Goal: Task Accomplishment & Management: Complete application form

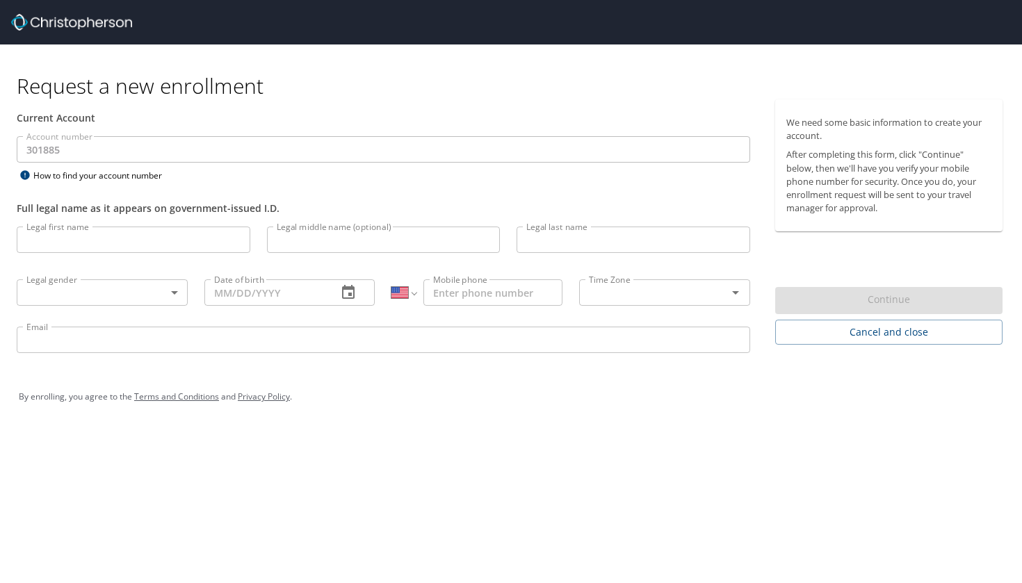
select select "US"
type input "Rahul"
type input "Salve"
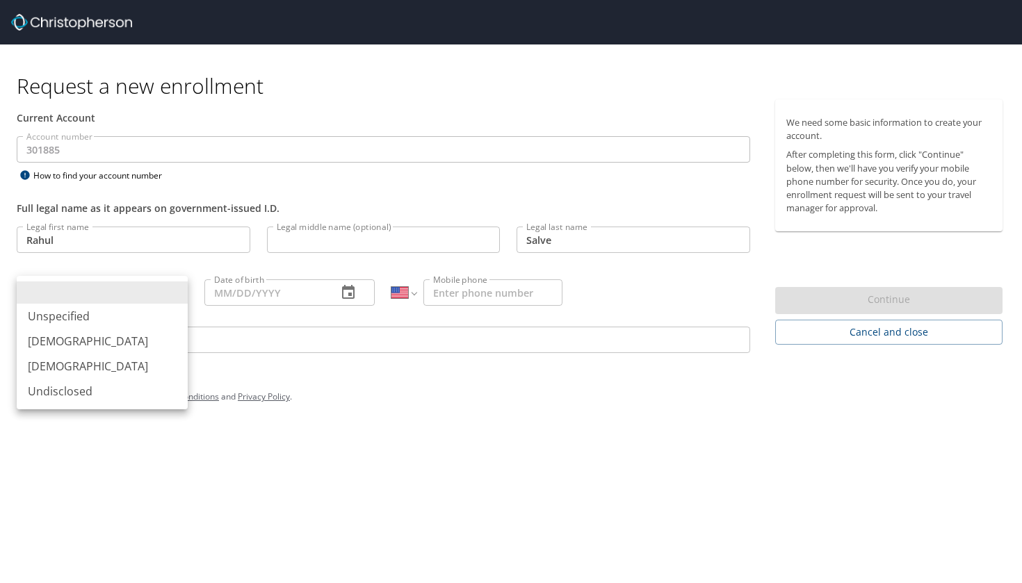
click at [177, 298] on body "Request a new enrollment Current Account Account number 301885 Account number H…" at bounding box center [511, 291] width 1022 height 583
click at [131, 340] on li "[DEMOGRAPHIC_DATA]" at bounding box center [102, 341] width 171 height 25
type input "[DEMOGRAPHIC_DATA]"
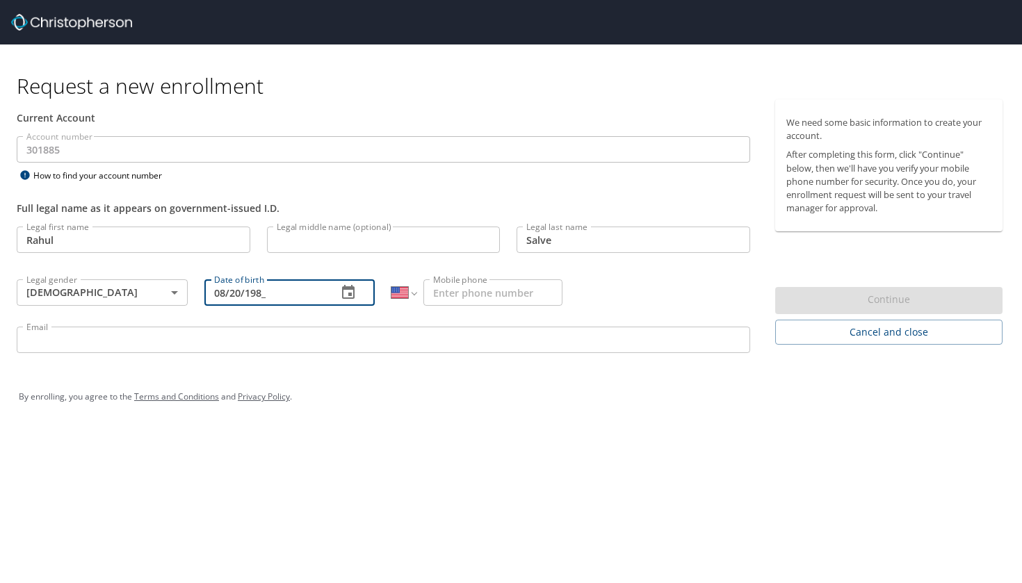
type input "[DATE]"
type input "[PHONE_NUMBER]"
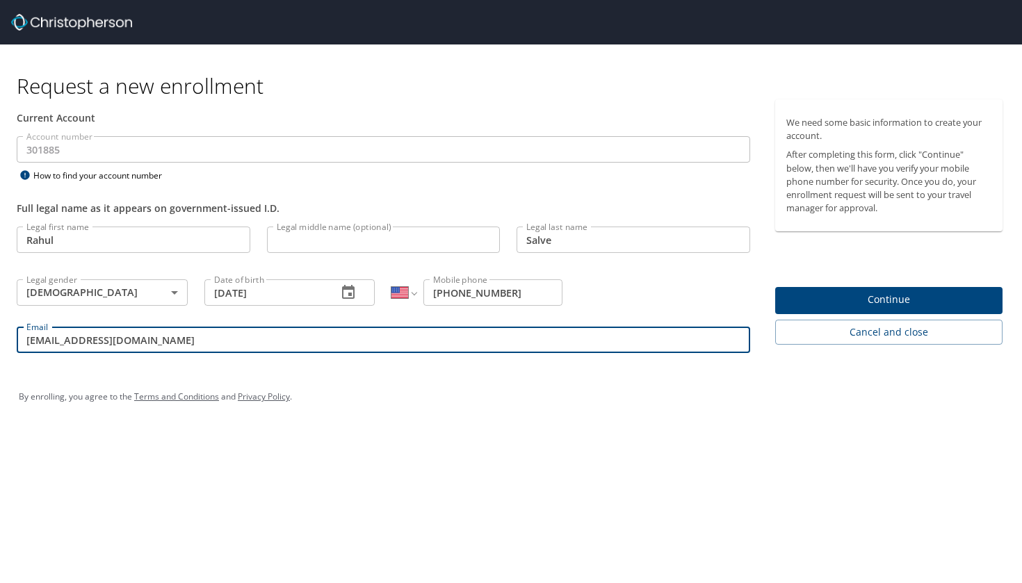
type input "[EMAIL_ADDRESS][DOMAIN_NAME]"
click at [879, 308] on button "Continue" at bounding box center [889, 300] width 228 height 27
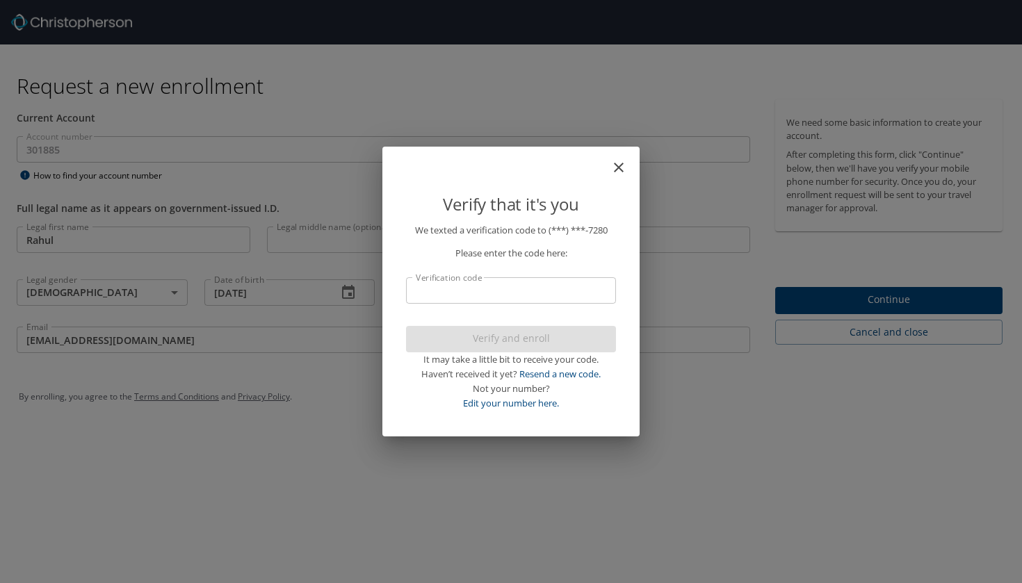
click at [540, 297] on input "Verification code" at bounding box center [511, 290] width 210 height 26
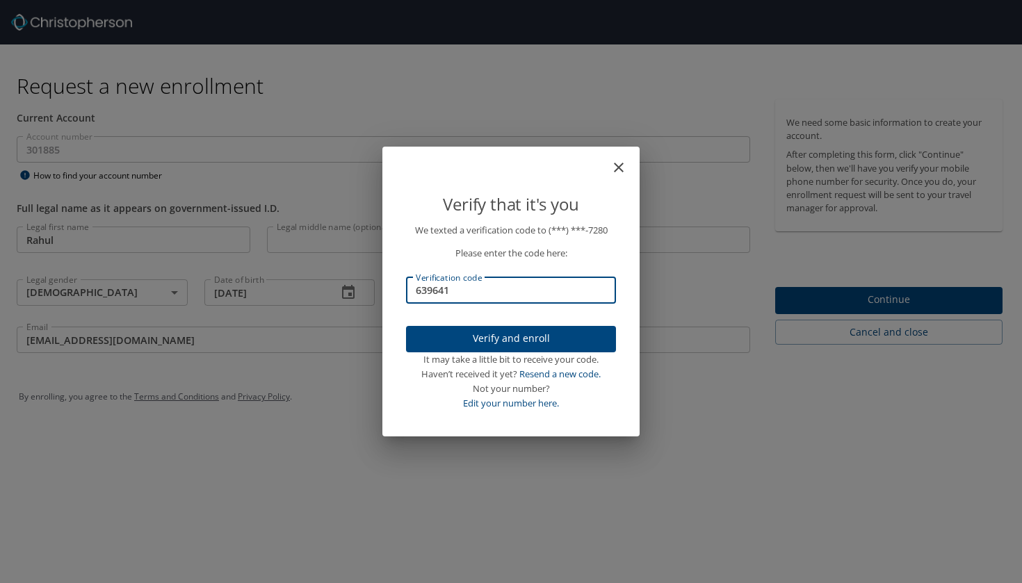
type input "639641"
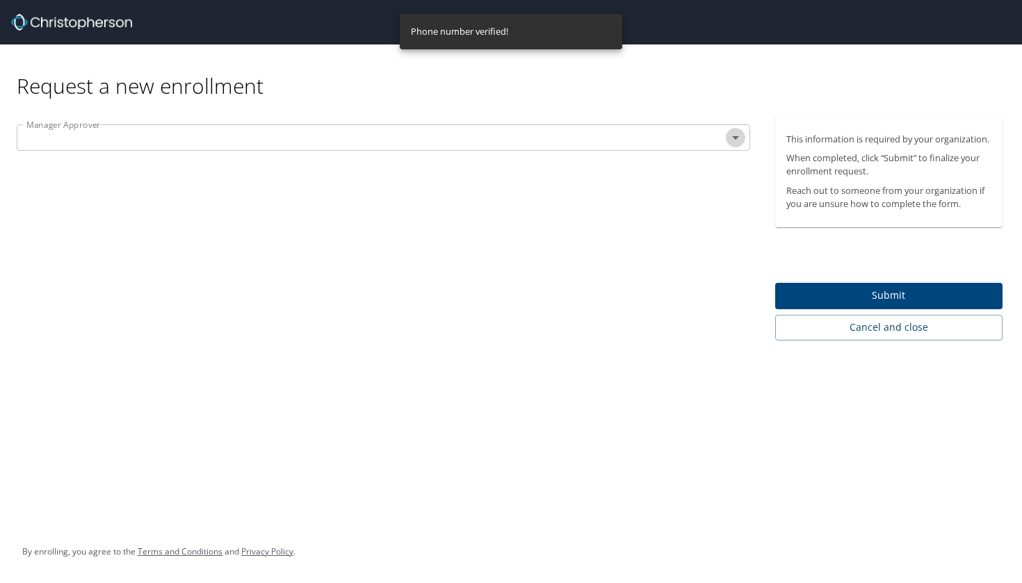
click at [734, 136] on icon "Open" at bounding box center [735, 137] width 17 height 17
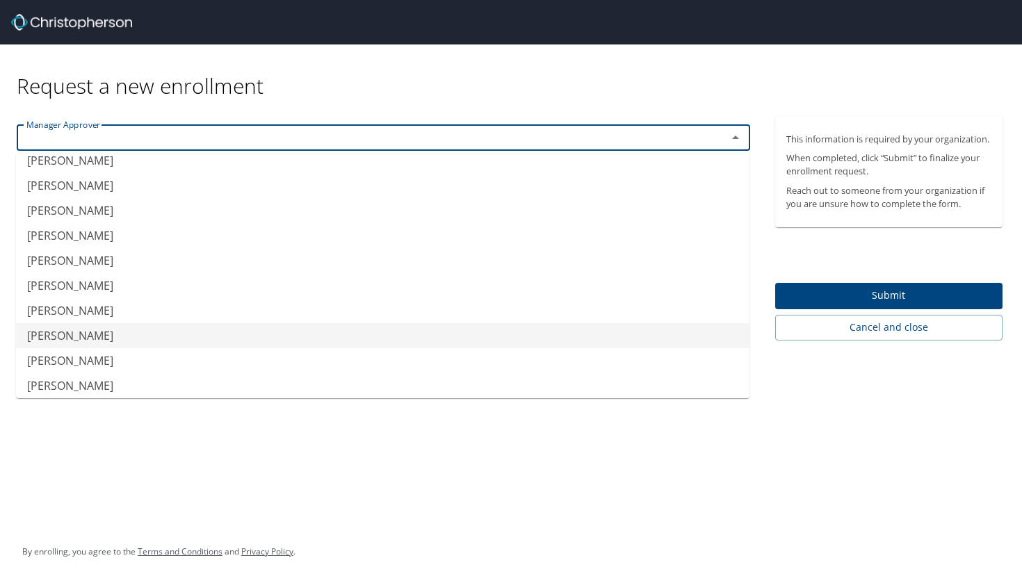
scroll to position [339, 0]
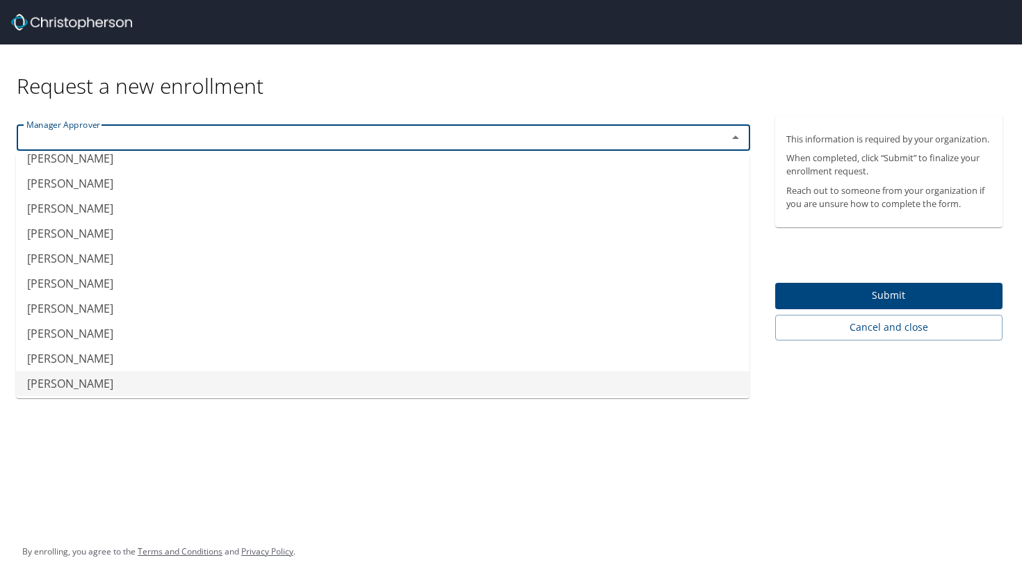
click at [106, 387] on li "[PERSON_NAME]" at bounding box center [383, 383] width 734 height 25
type input "[PERSON_NAME]"
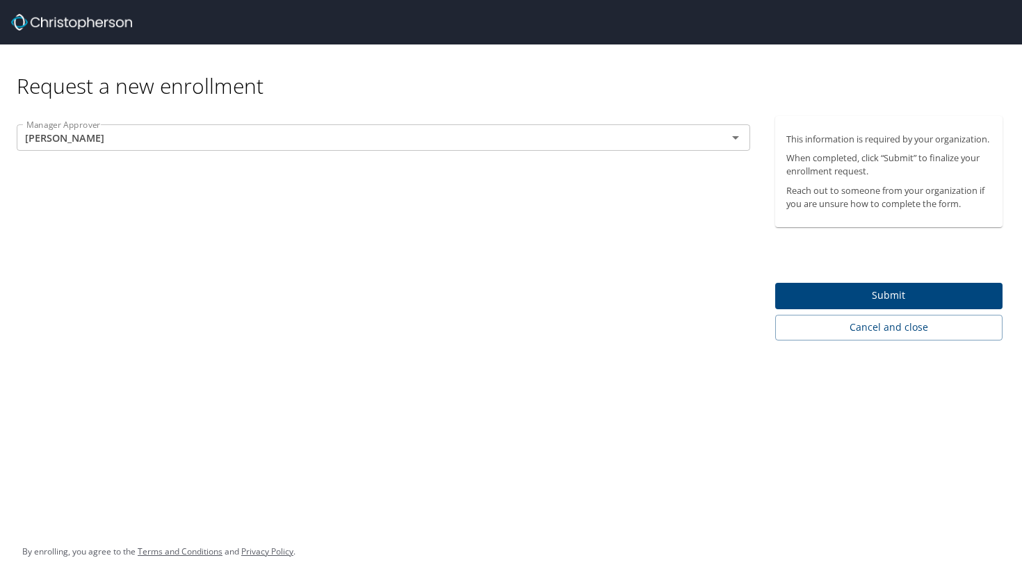
click at [188, 371] on div "Request a new enrollment Manager Approver [PERSON_NAME] Manager Approver This i…" at bounding box center [511, 291] width 1022 height 583
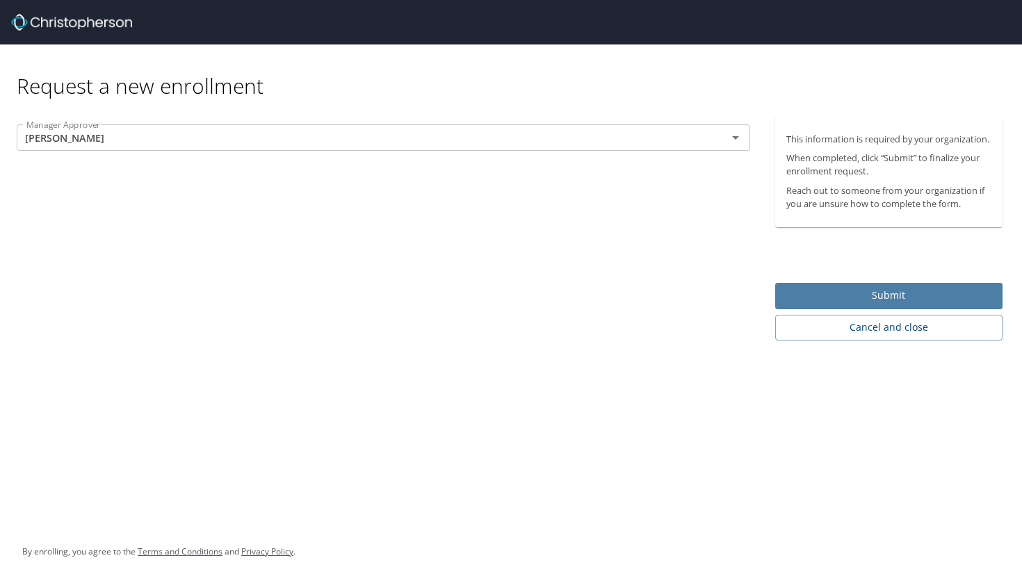
click at [921, 298] on span "Submit" at bounding box center [889, 295] width 206 height 17
